Goal: Task Accomplishment & Management: Use online tool/utility

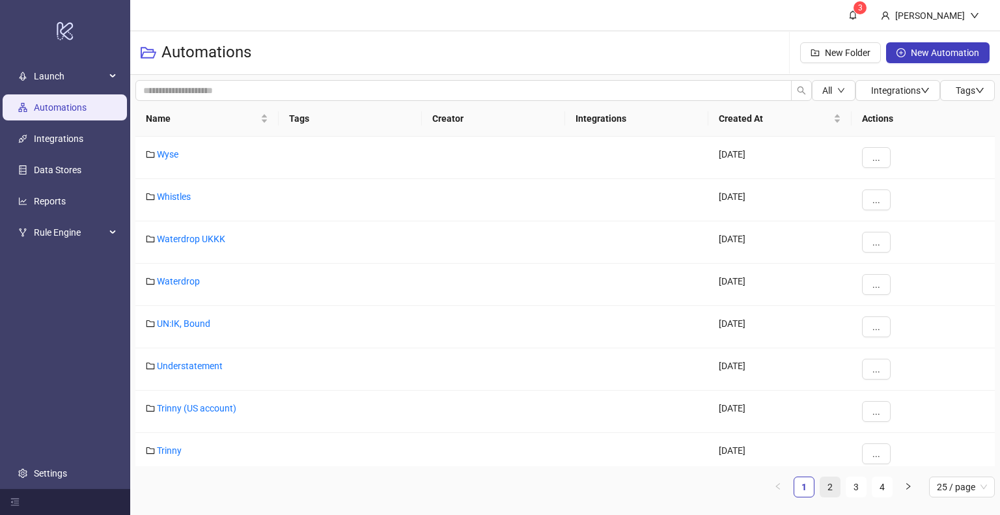
click at [830, 496] on link "2" at bounding box center [830, 487] width 20 height 20
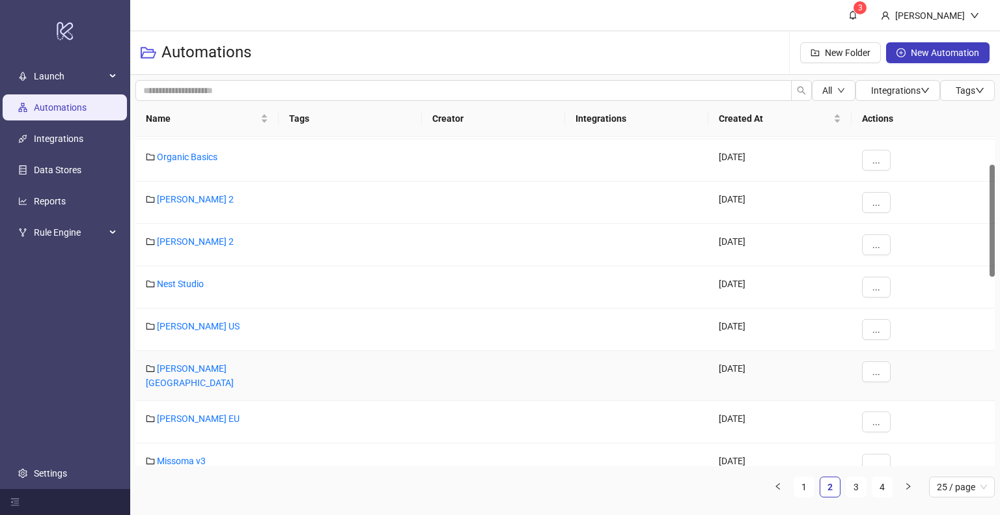
scroll to position [102, 0]
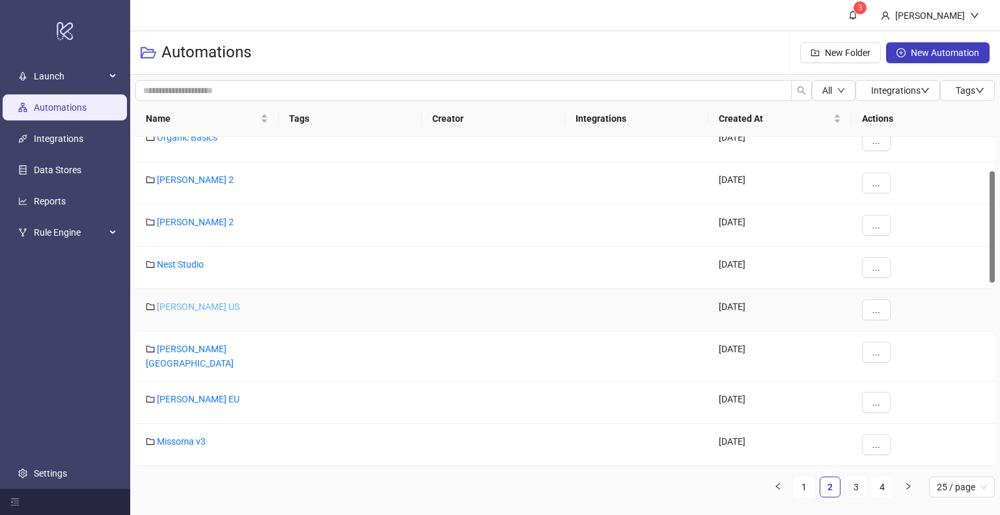
click at [201, 303] on link "[PERSON_NAME] US" at bounding box center [198, 306] width 83 height 10
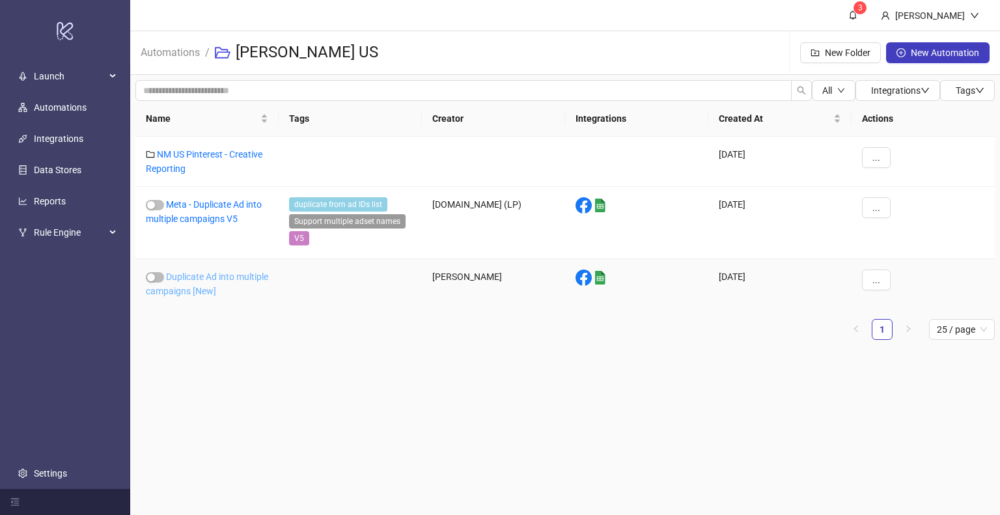
click at [197, 290] on link "Duplicate Ad into multiple campaigns [New]" at bounding box center [207, 284] width 122 height 25
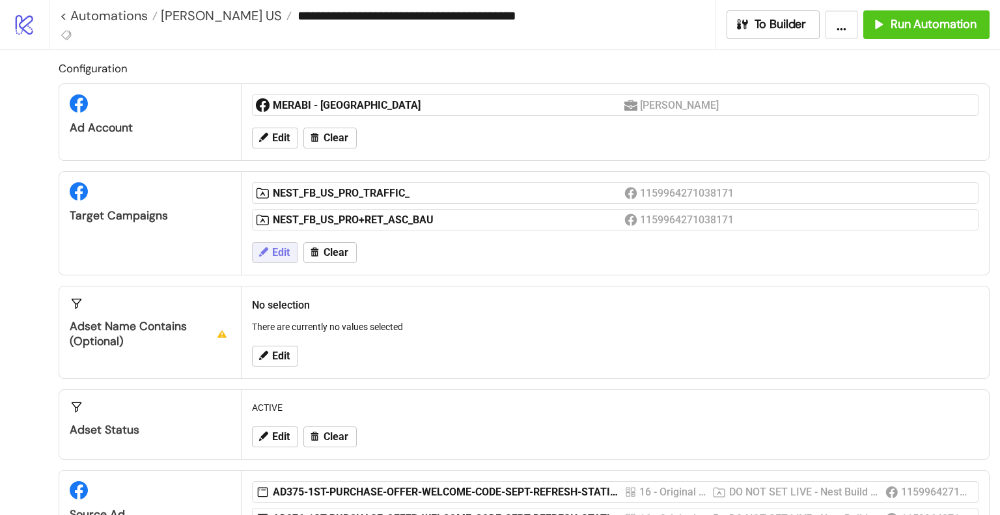
click at [272, 251] on span "Edit" at bounding box center [281, 253] width 18 height 12
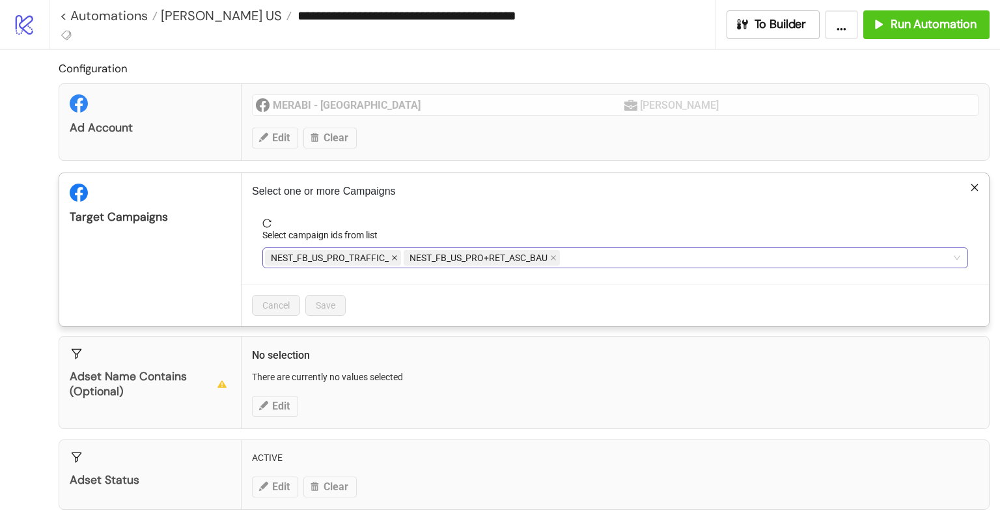
click at [395, 259] on icon "close" at bounding box center [394, 258] width 7 height 7
click at [413, 257] on icon "close" at bounding box center [415, 258] width 7 height 7
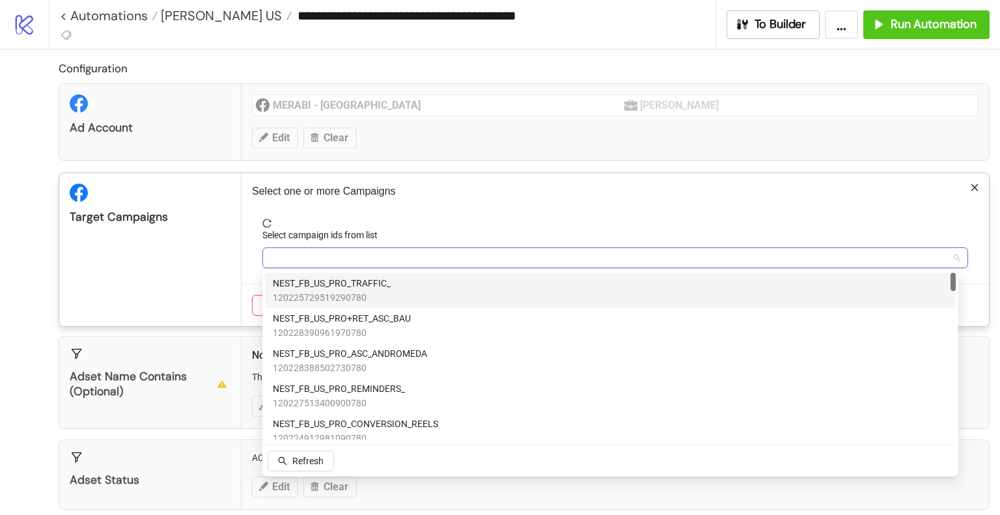
click at [413, 257] on div at bounding box center [608, 258] width 687 height 18
type input "***"
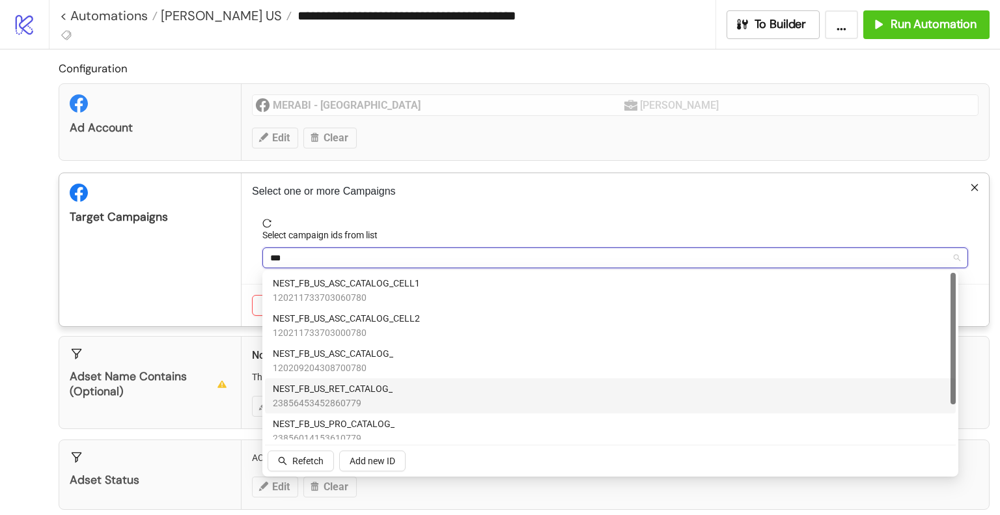
click at [372, 390] on span "NEST_FB_US_RET_CATALOG_" at bounding box center [333, 389] width 120 height 14
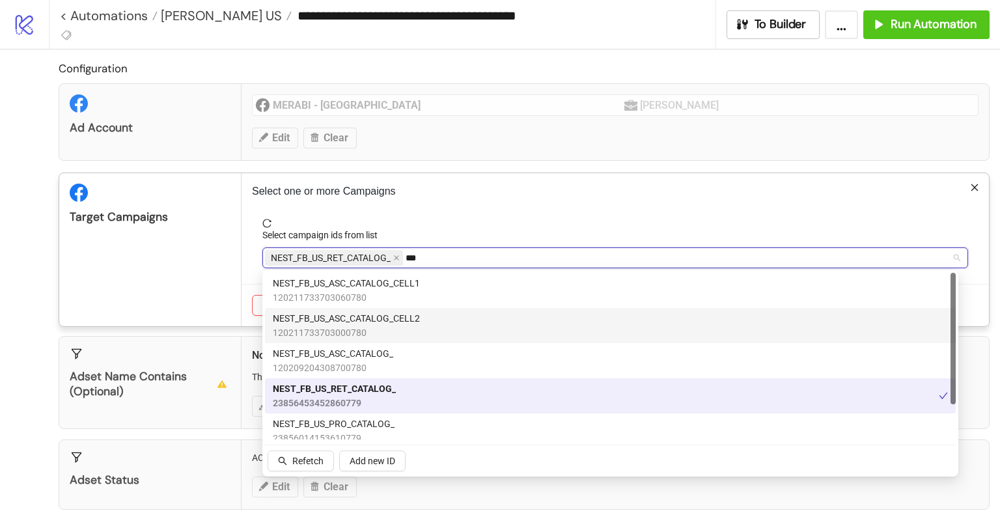
click at [193, 272] on div "Target Campaigns" at bounding box center [150, 249] width 182 height 153
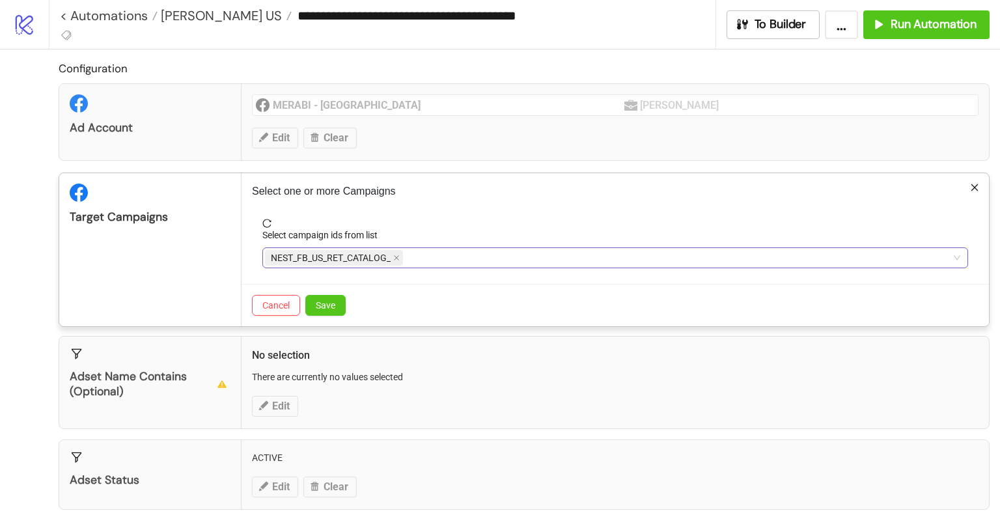
drag, startPoint x: 323, startPoint y: 296, endPoint x: 421, endPoint y: 301, distance: 98.4
click at [323, 298] on button "Save" at bounding box center [325, 305] width 40 height 21
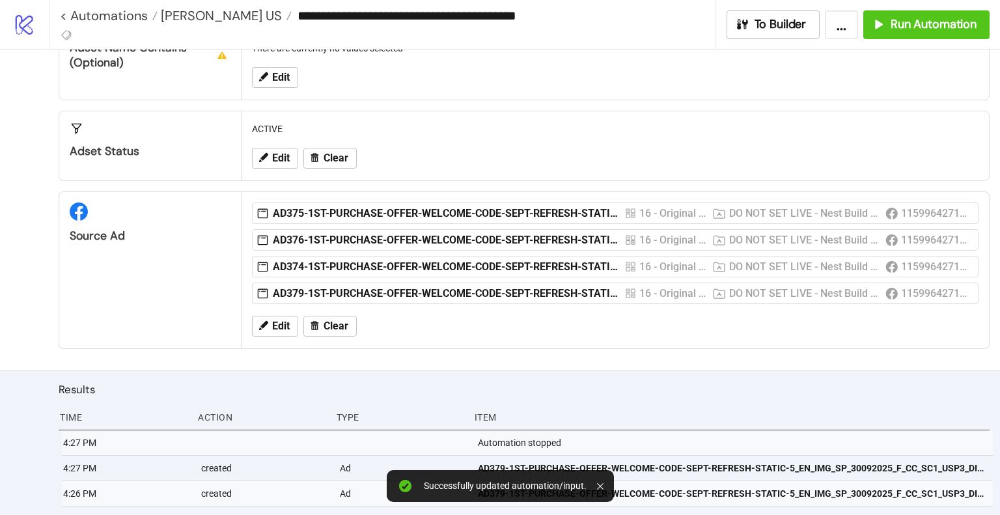
scroll to position [260, 0]
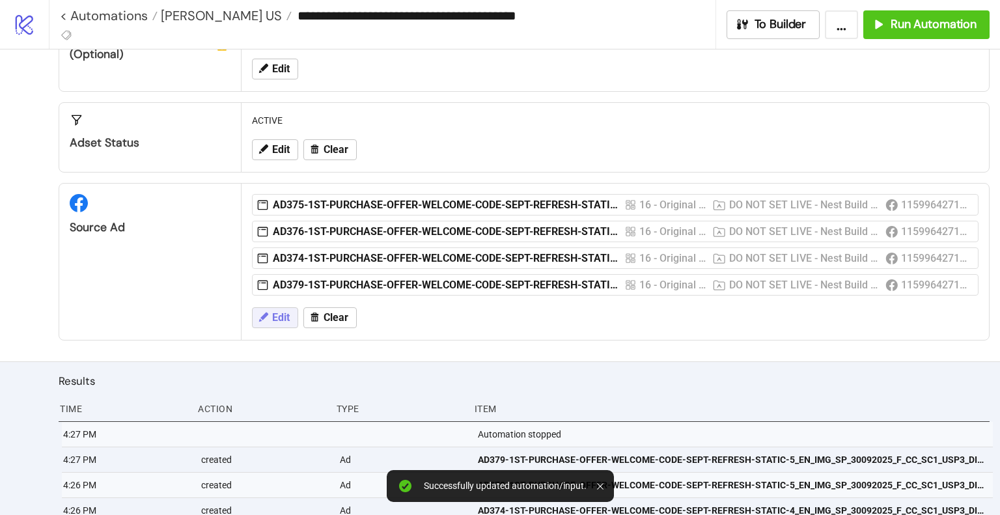
click at [287, 317] on span "Edit" at bounding box center [281, 318] width 18 height 12
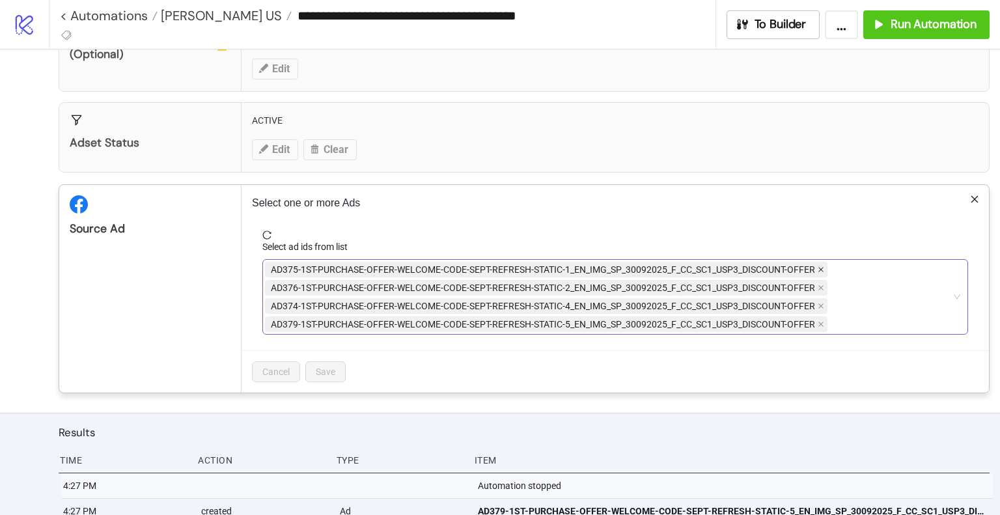
click at [820, 266] on icon "close" at bounding box center [821, 269] width 7 height 7
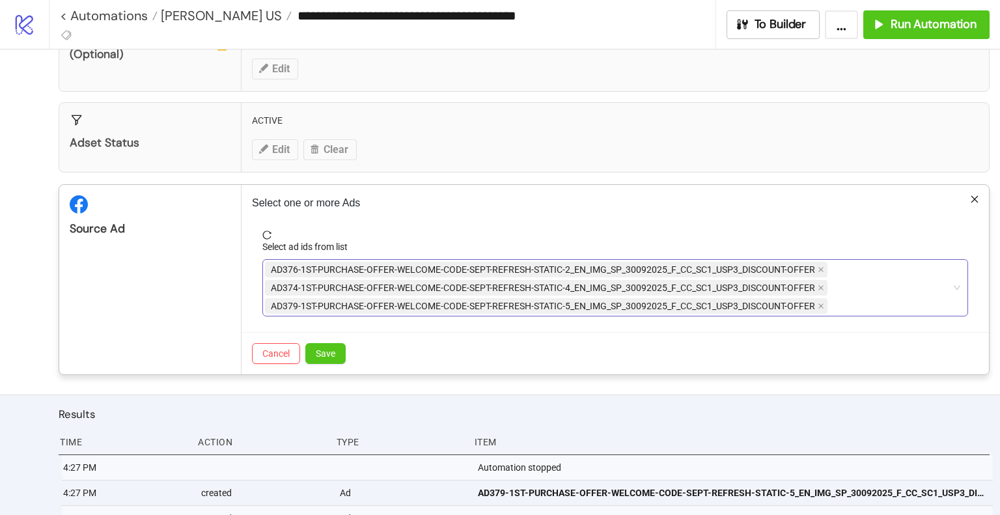
click at [820, 266] on icon "close" at bounding box center [821, 269] width 7 height 7
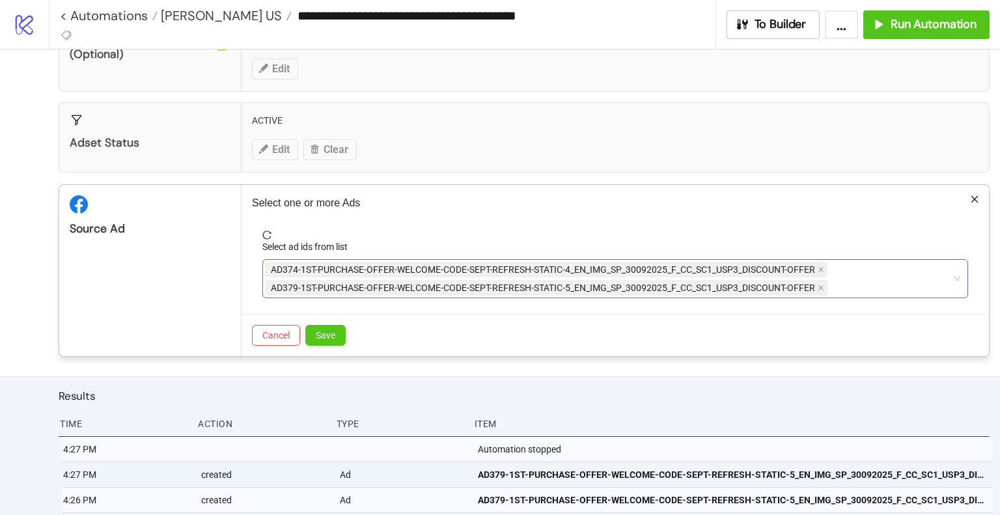
click at [820, 266] on icon "close" at bounding box center [821, 269] width 7 height 7
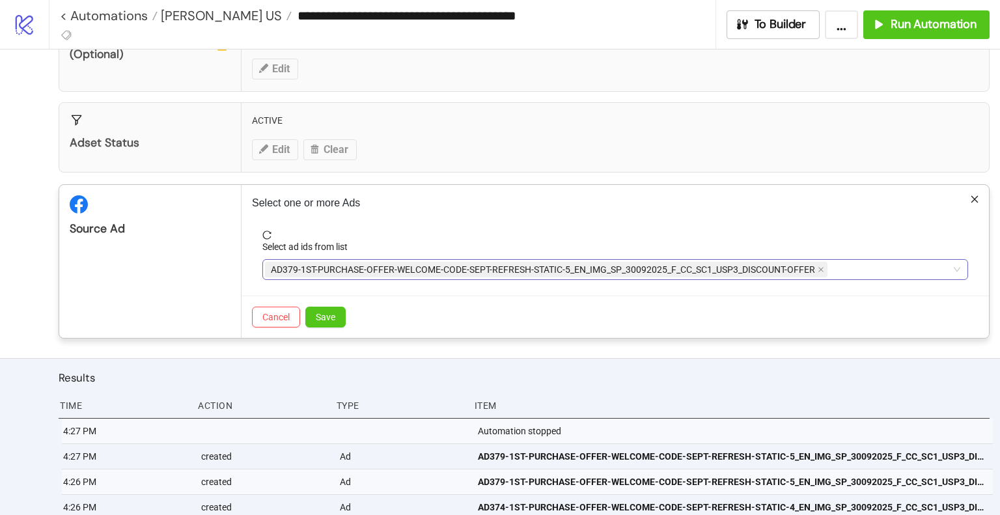
click at [820, 266] on icon "close" at bounding box center [821, 269] width 7 height 7
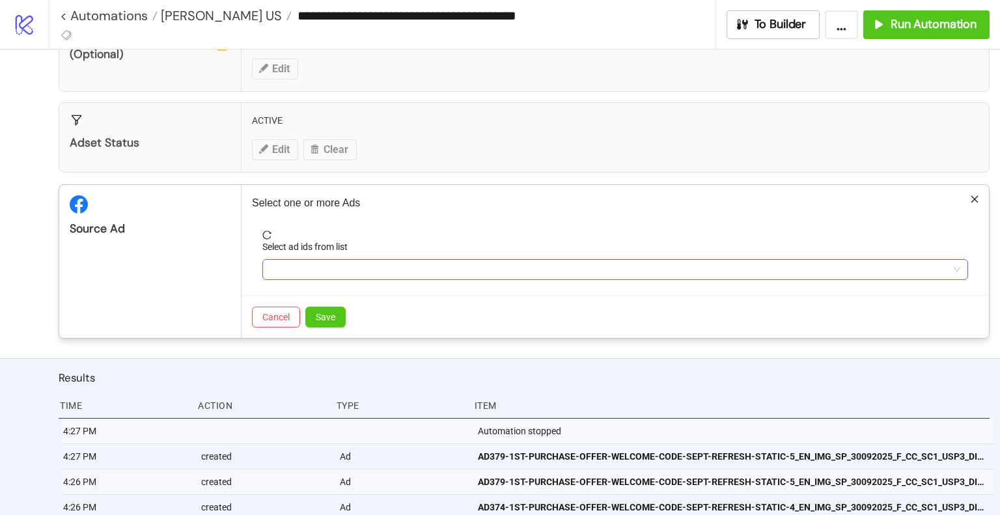
click at [318, 266] on div at bounding box center [608, 269] width 687 height 18
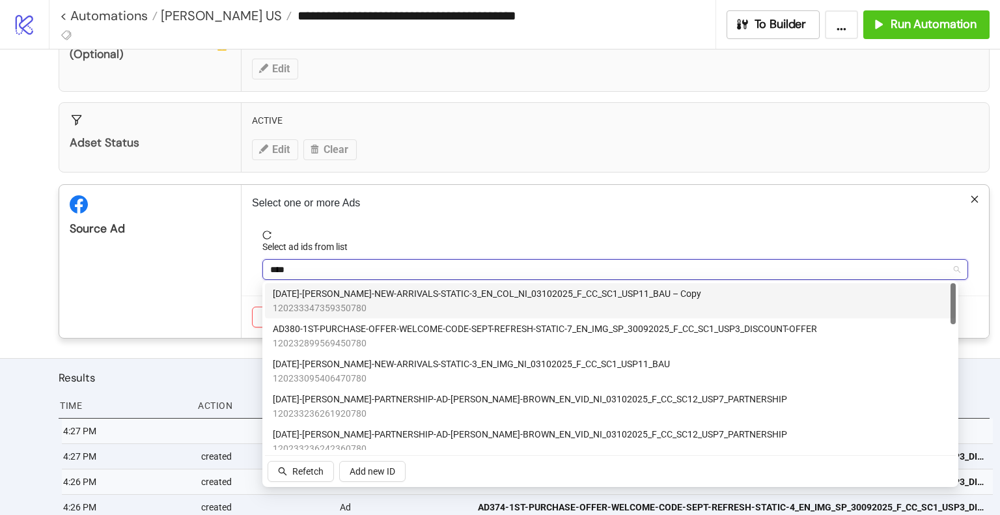
type input "*****"
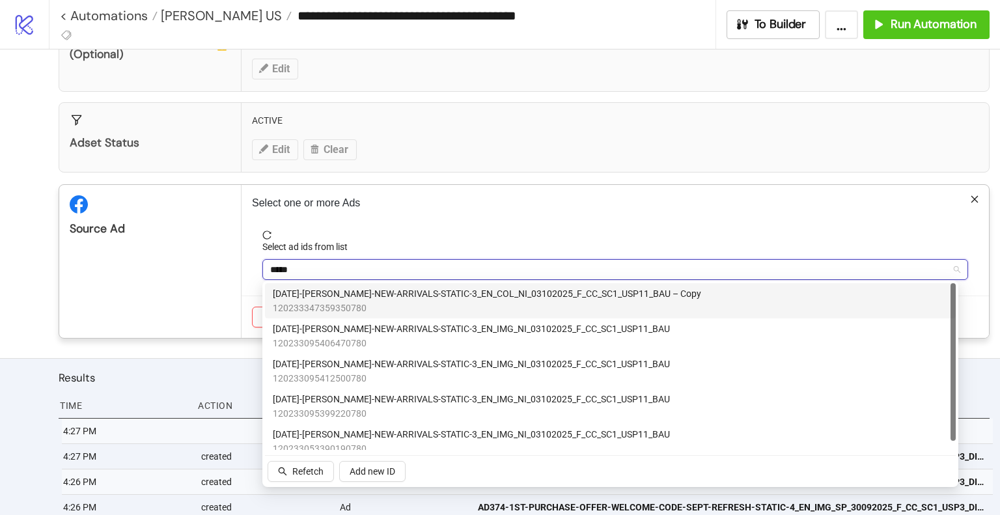
click at [425, 288] on span "[DATE]-[PERSON_NAME]-NEW-ARRIVALS-STATIC-3_EN_COL_NI_03102025_F_CC_SC1_USP11_BA…" at bounding box center [487, 293] width 428 height 14
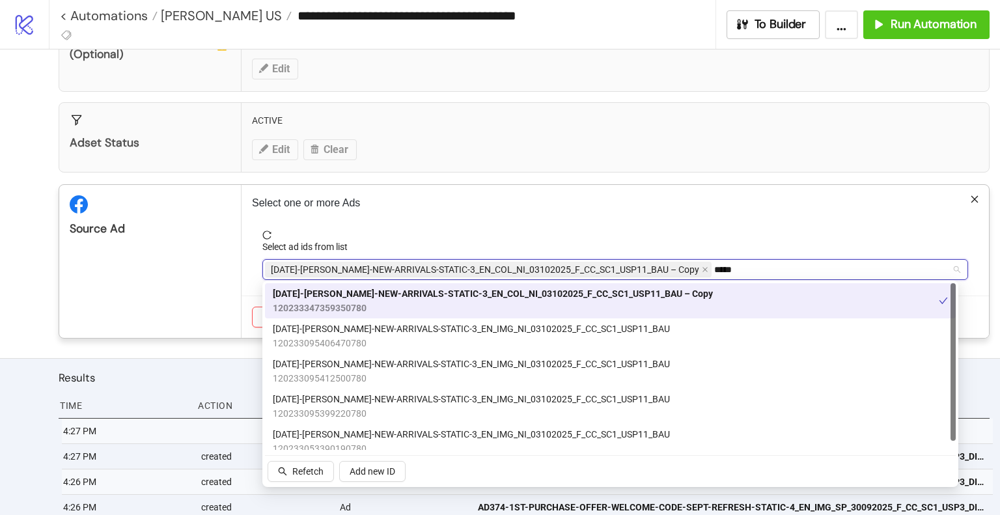
click at [184, 272] on div "Source Ad" at bounding box center [150, 261] width 182 height 153
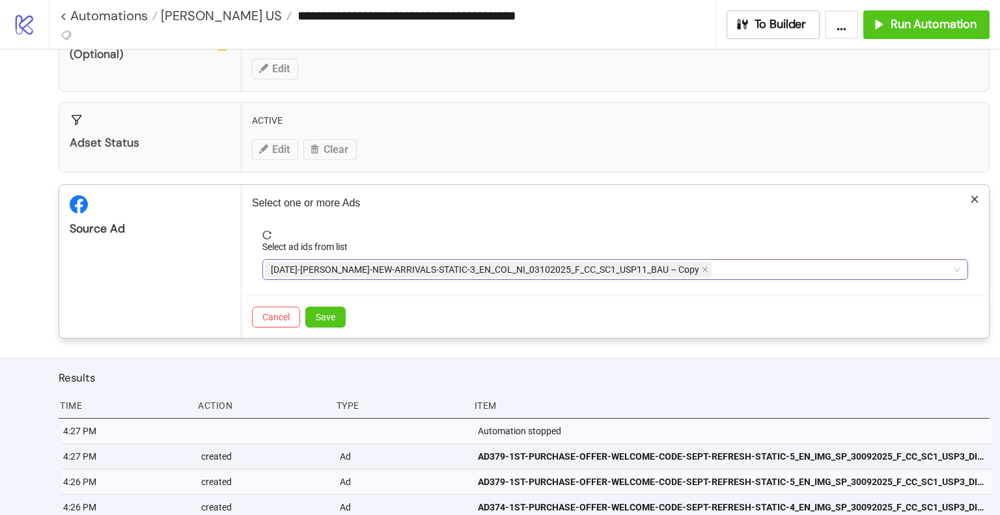
click at [754, 268] on div "[DATE]-[PERSON_NAME]-NEW-ARRIVALS-STATIC-3_EN_COL_NI_03102025_F_CC_SC1_USP11_BA…" at bounding box center [608, 269] width 687 height 18
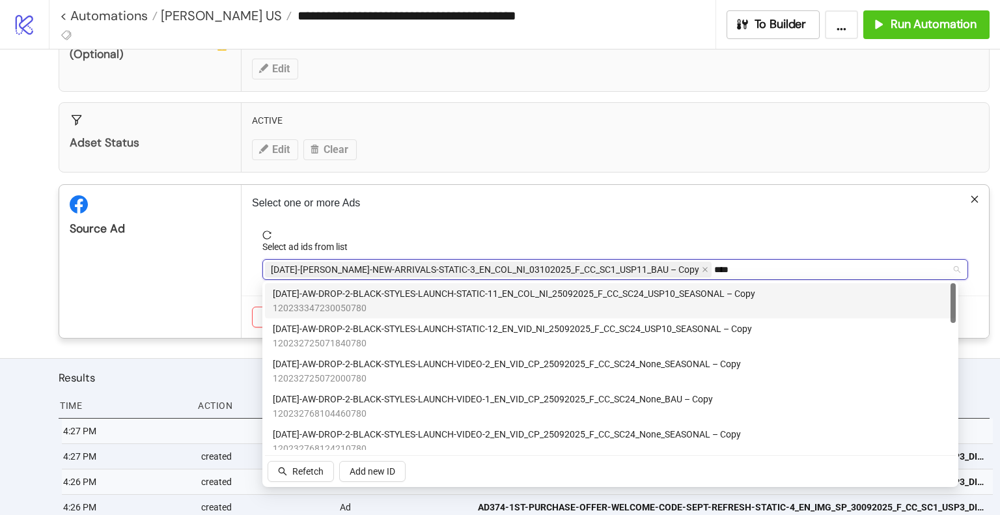
type input "*****"
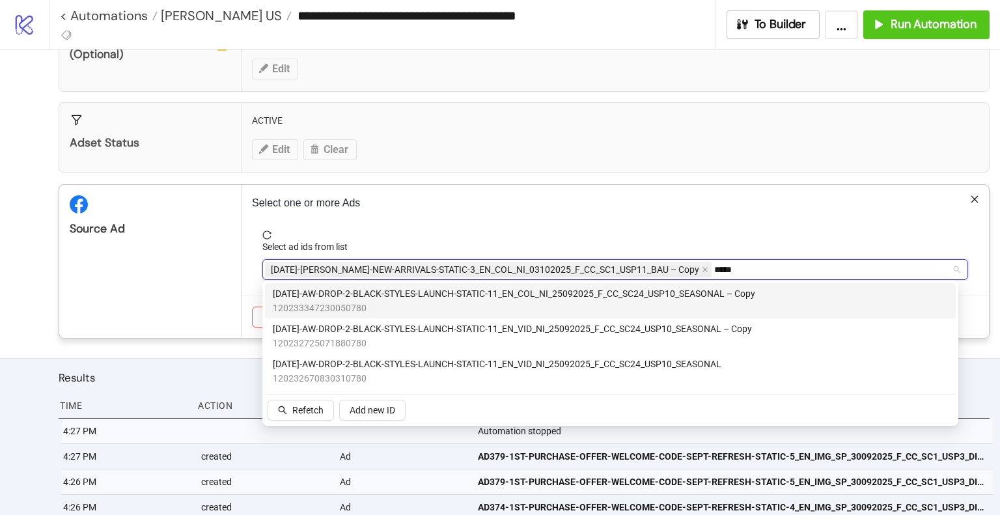
click at [671, 303] on span "120233347230050780" at bounding box center [514, 308] width 482 height 14
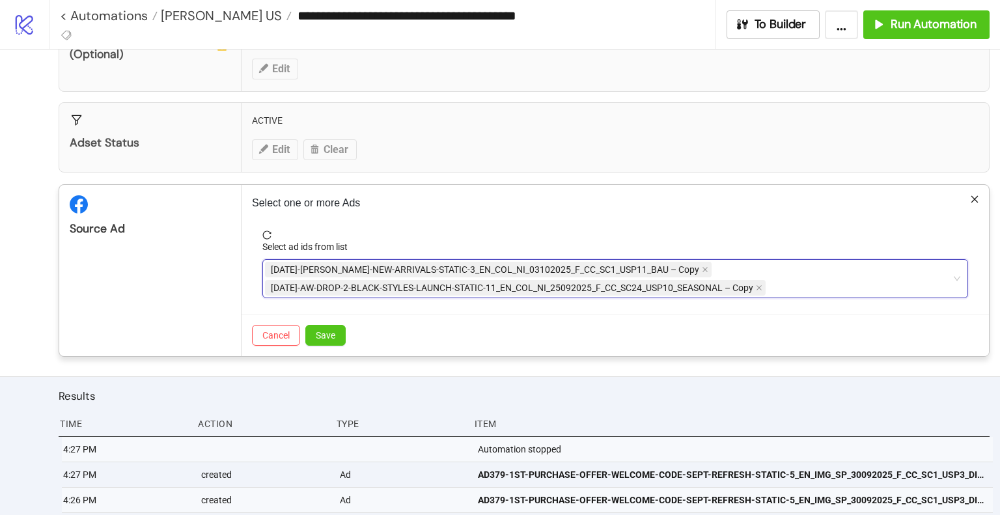
click at [164, 277] on div "Source Ad" at bounding box center [150, 270] width 182 height 171
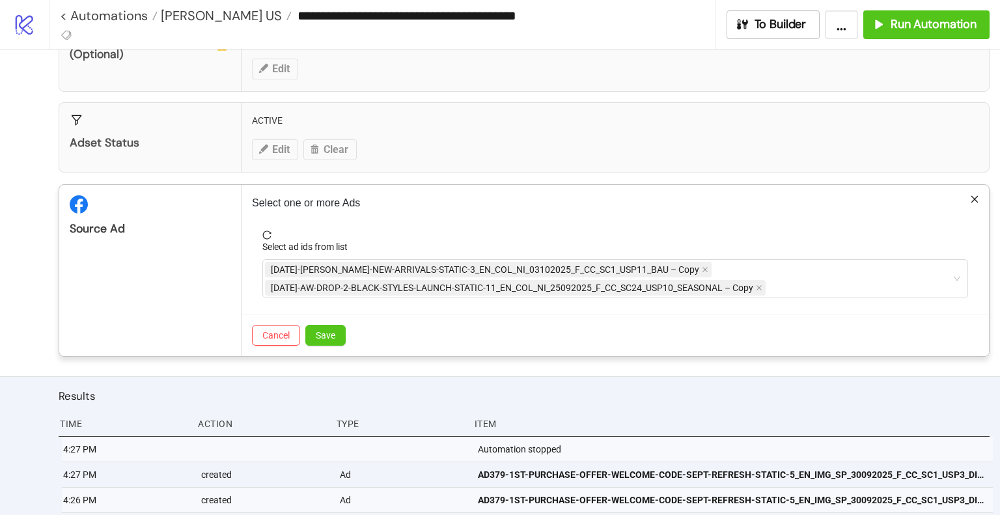
click at [318, 330] on span "Save" at bounding box center [326, 335] width 20 height 10
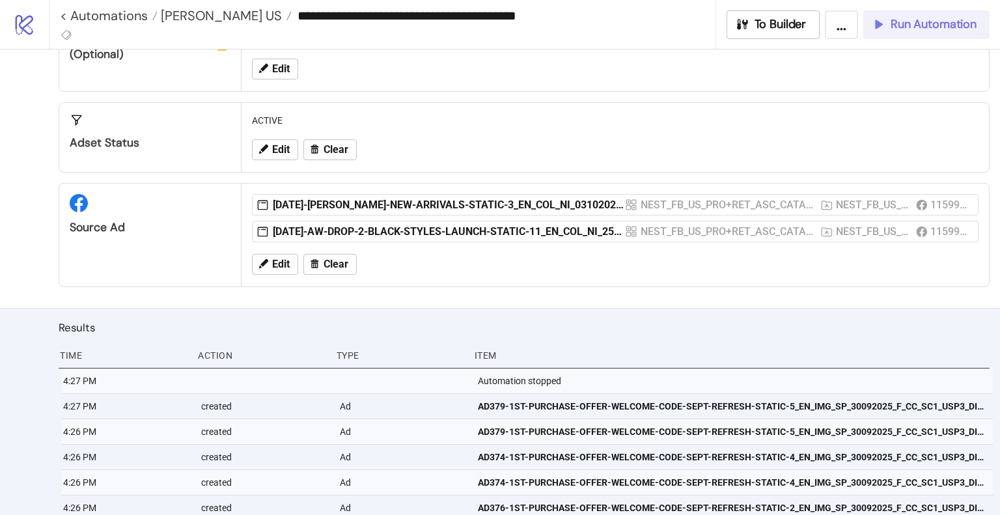
click at [921, 12] on button "Run Automation" at bounding box center [926, 24] width 126 height 29
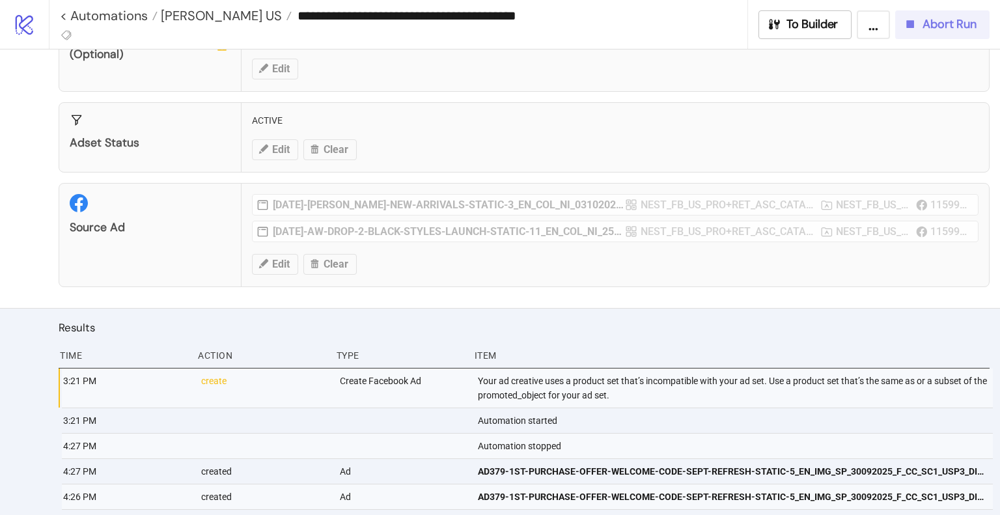
click at [943, 20] on span "Abort Run" at bounding box center [950, 24] width 54 height 15
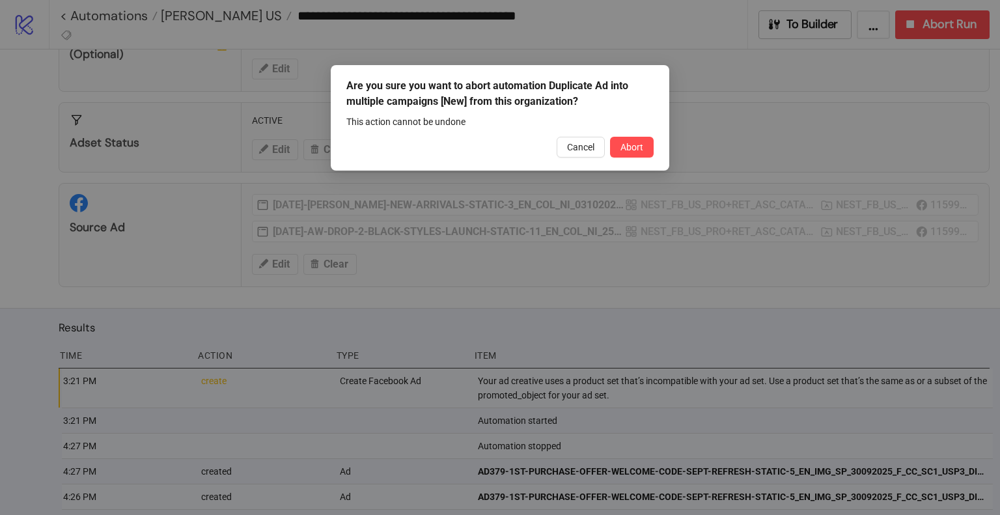
click at [633, 145] on span "Abort" at bounding box center [632, 147] width 23 height 10
